Goal: Task Accomplishment & Management: Manage account settings

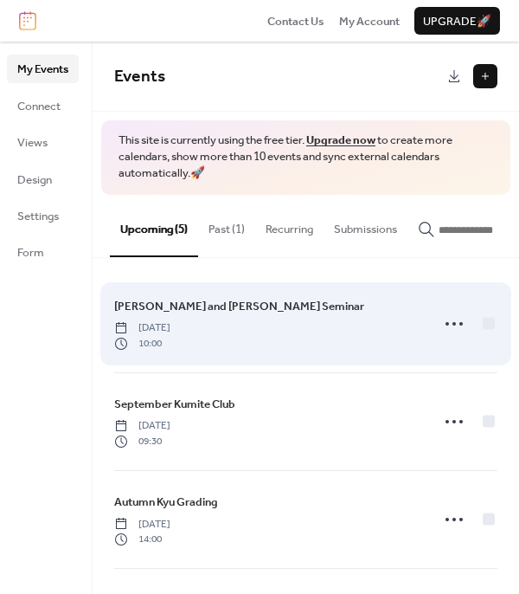
click at [171, 340] on span "10:00" at bounding box center [142, 344] width 56 height 16
click at [447, 327] on icon at bounding box center [455, 324] width 28 height 28
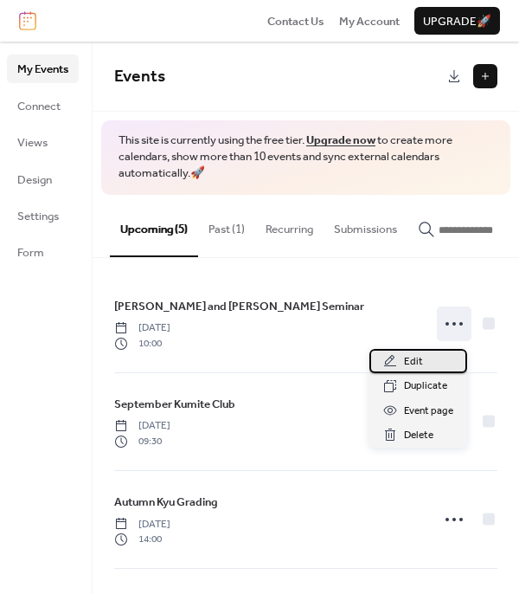
click at [405, 361] on span "Edit" at bounding box center [413, 361] width 19 height 17
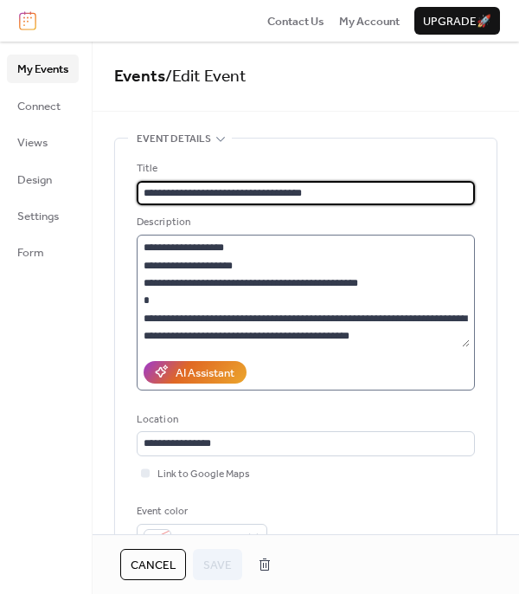
scroll to position [370, 0]
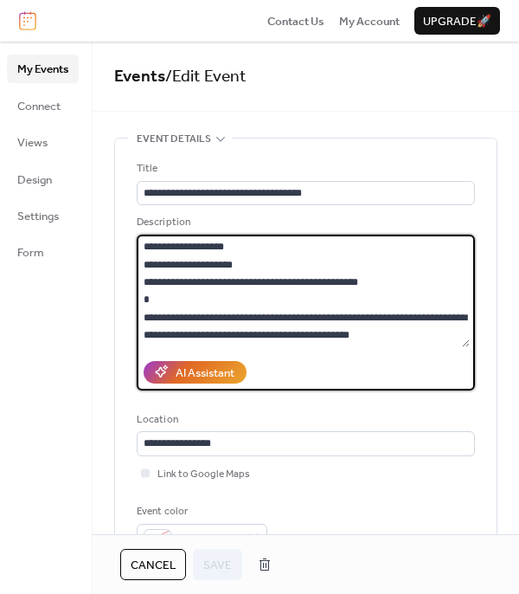
drag, startPoint x: 415, startPoint y: 299, endPoint x: 145, endPoint y: 299, distance: 270.1
click at [145, 299] on textarea at bounding box center [303, 291] width 333 height 113
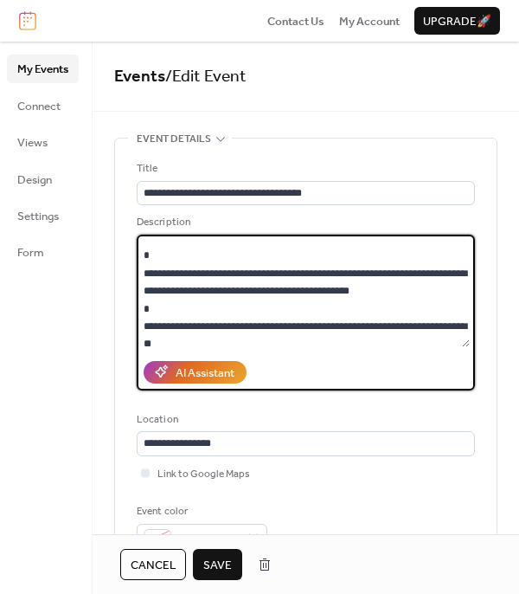
scroll to position [419, 0]
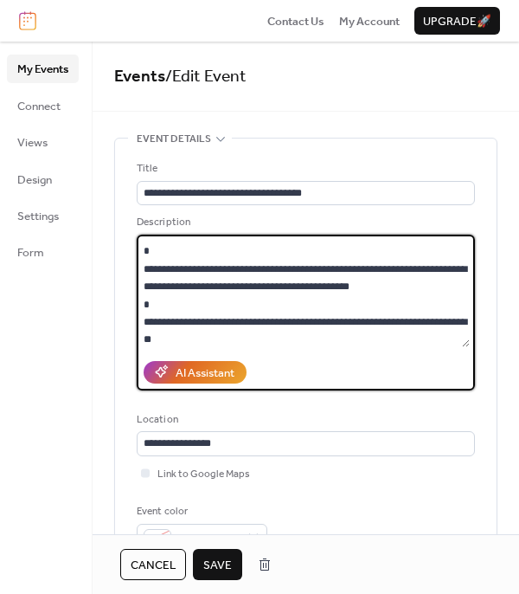
drag, startPoint x: 177, startPoint y: 337, endPoint x: 138, endPoint y: 258, distance: 87.5
click at [138, 258] on textarea at bounding box center [303, 291] width 333 height 113
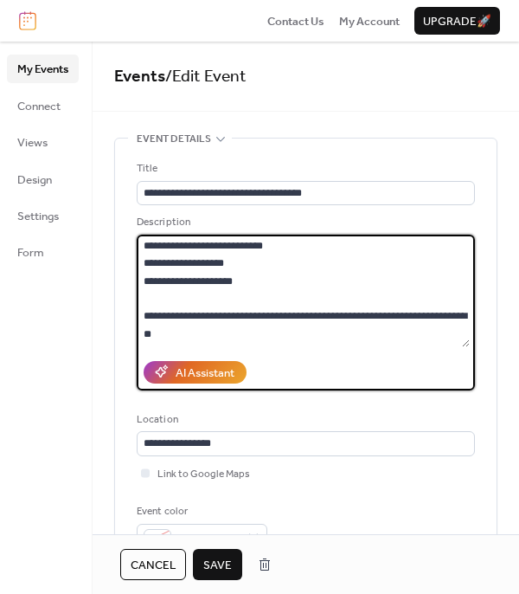
scroll to position [370, 0]
drag, startPoint x: 209, startPoint y: 334, endPoint x: 383, endPoint y: 313, distance: 175.2
click at [383, 313] on textarea at bounding box center [303, 291] width 333 height 113
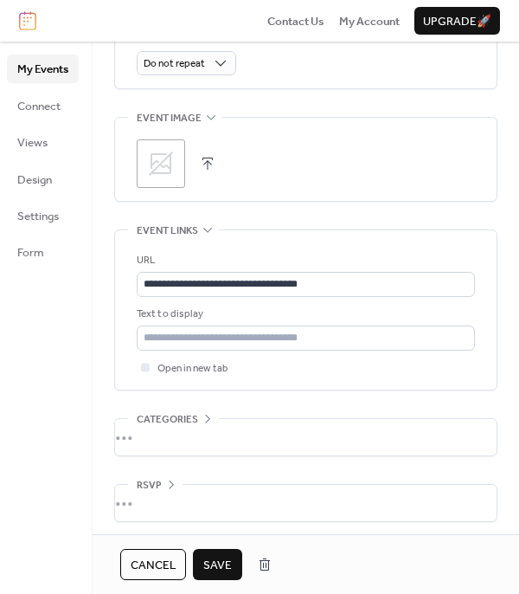
scroll to position [847, 0]
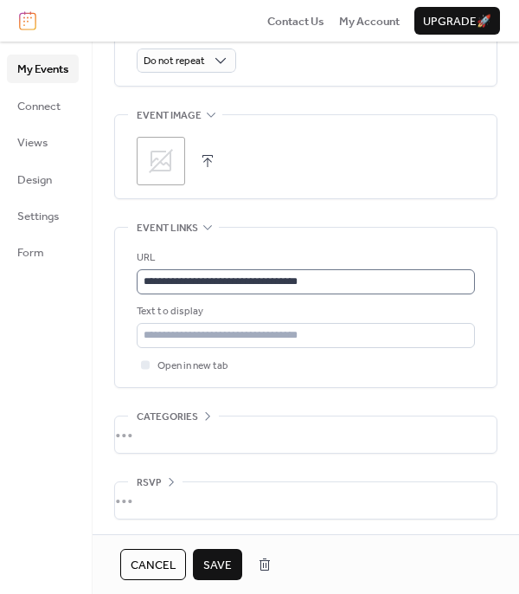
type textarea "**********"
click at [256, 278] on input "**********" at bounding box center [306, 281] width 338 height 24
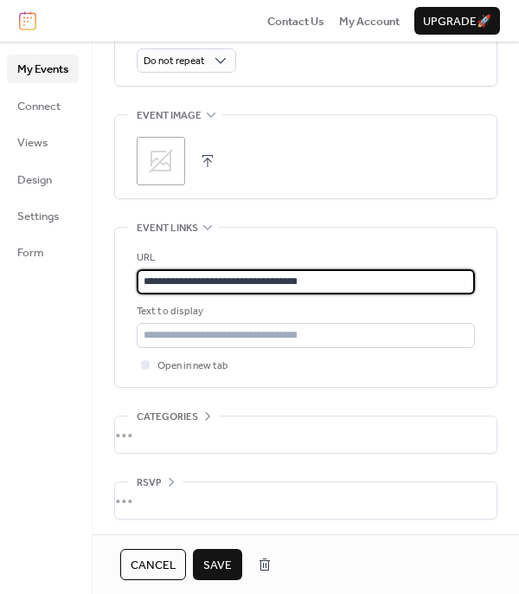
drag, startPoint x: 349, startPoint y: 276, endPoint x: 121, endPoint y: 274, distance: 227.7
click at [121, 274] on div "**********" at bounding box center [306, 307] width 382 height 159
type input "*"
click at [308, 240] on div "URL Text to display Open in new tab" at bounding box center [306, 307] width 338 height 159
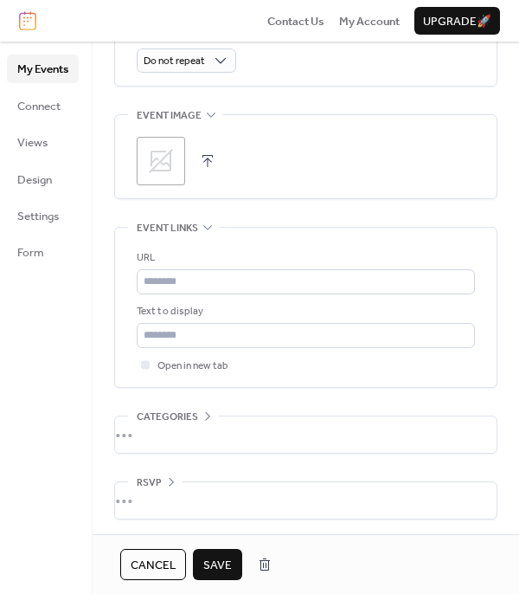
scroll to position [848, 0]
click at [209, 559] on span "Save" at bounding box center [217, 565] width 29 height 17
